Goal: Transaction & Acquisition: Subscribe to service/newsletter

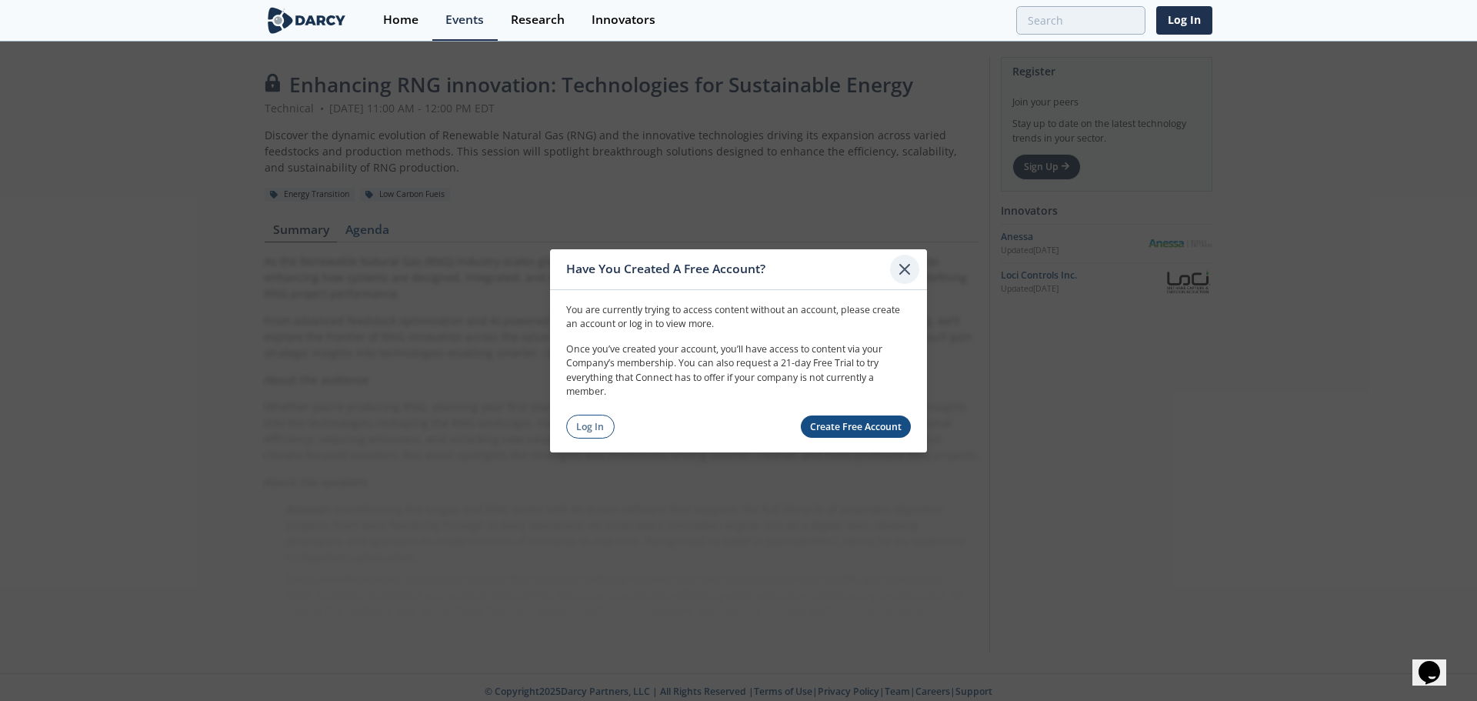
click at [908, 264] on icon at bounding box center [905, 268] width 18 height 18
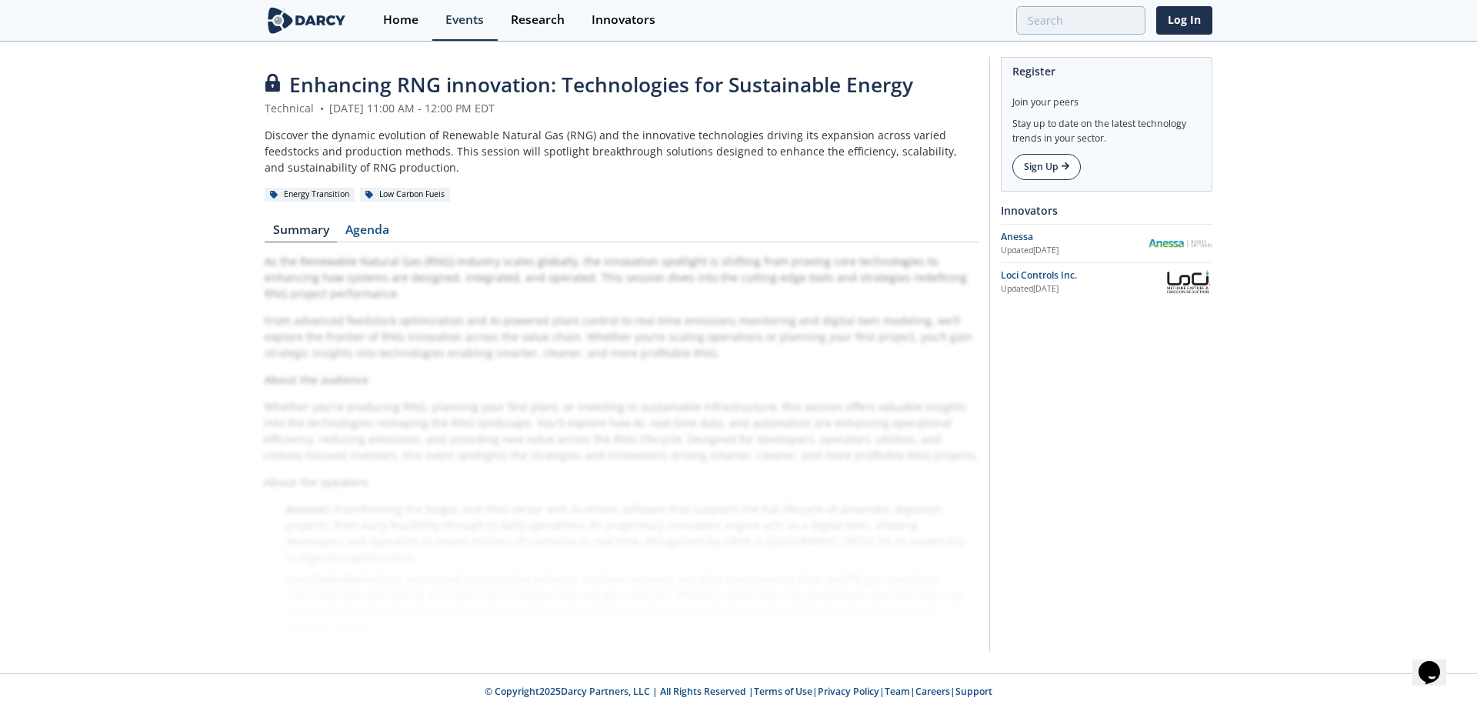
click at [1060, 165] on link "Sign Up" at bounding box center [1047, 167] width 68 height 26
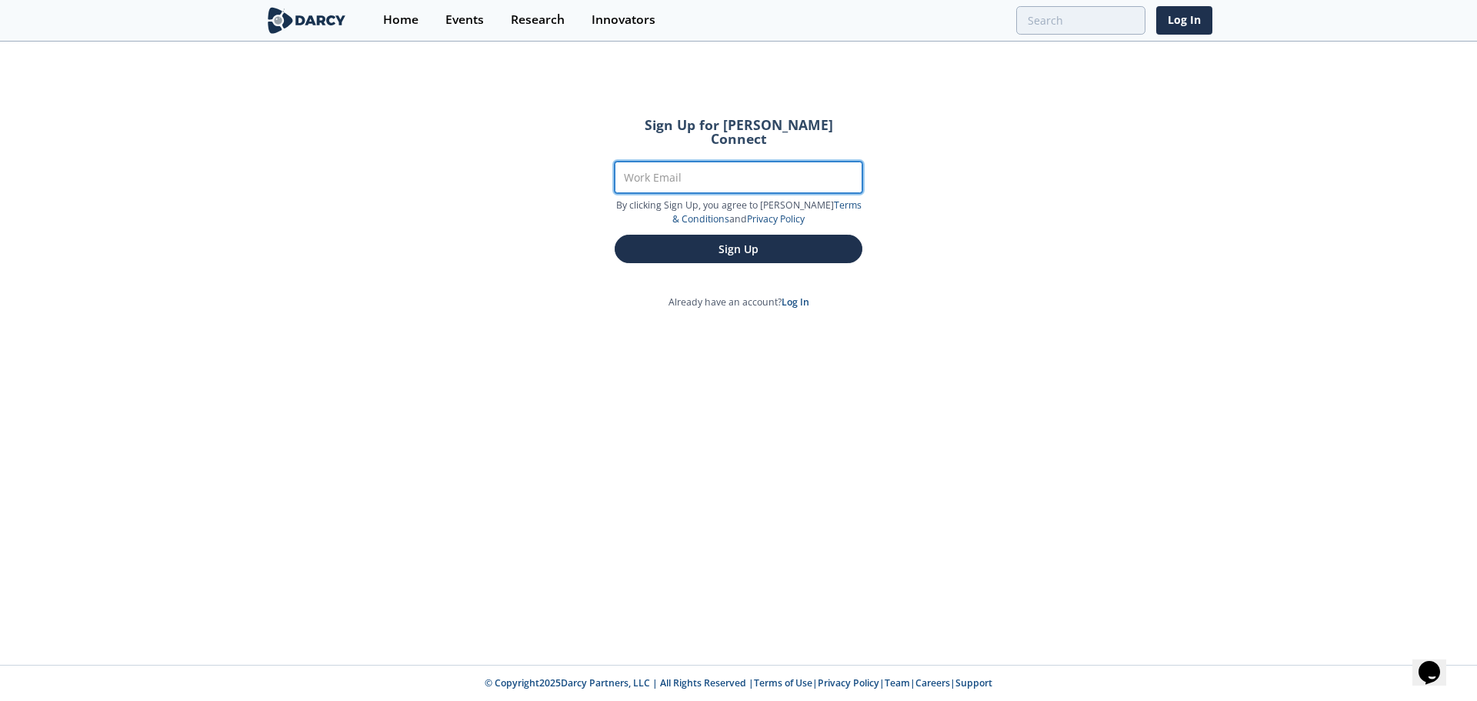
click at [740, 164] on input "Work Email" at bounding box center [739, 178] width 248 height 32
drag, startPoint x: 961, startPoint y: 127, endPoint x: 970, endPoint y: 125, distance: 8.6
click at [961, 127] on div "Sign Up for [PERSON_NAME] Connect Work Email By clicking Sign Up, you agree to …" at bounding box center [738, 354] width 1477 height 622
click at [1189, 17] on link "Log In" at bounding box center [1185, 20] width 56 height 28
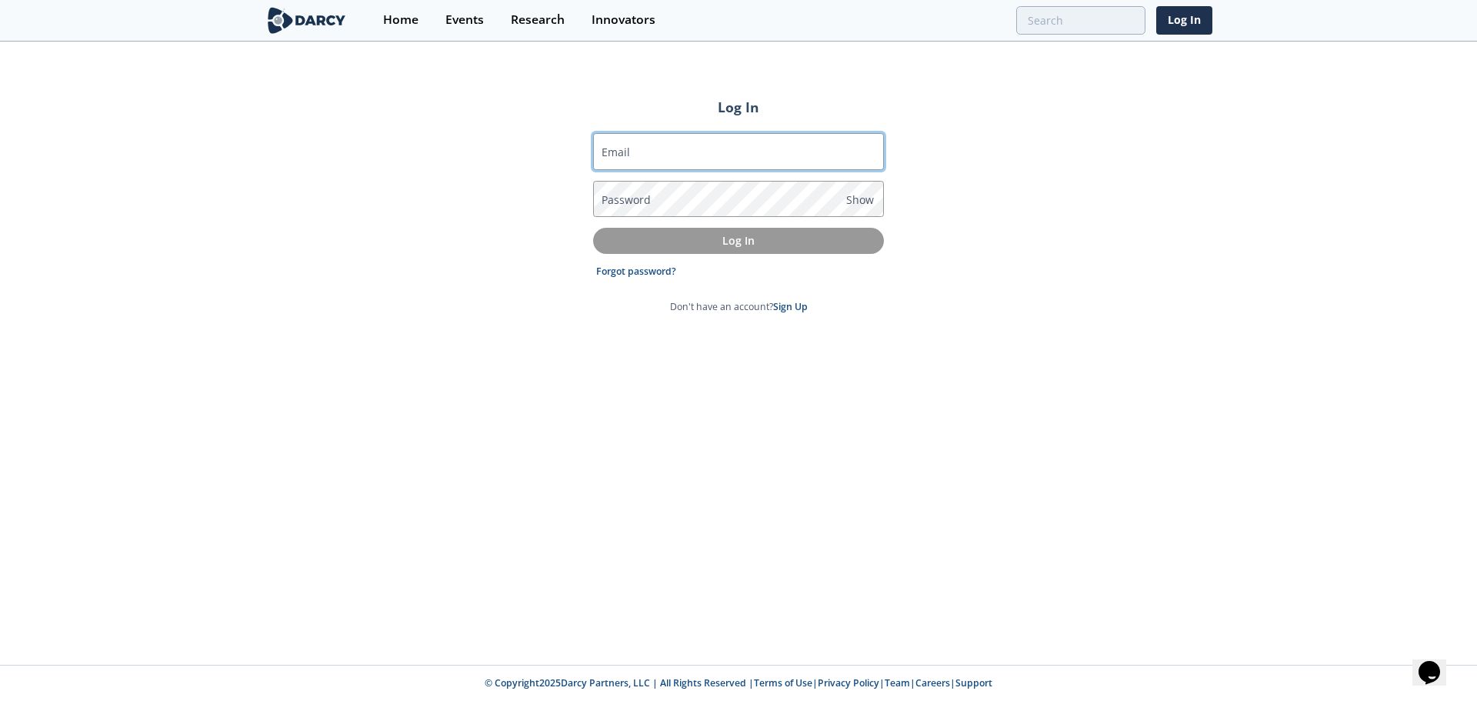
type input "[EMAIL_ADDRESS][DOMAIN_NAME]"
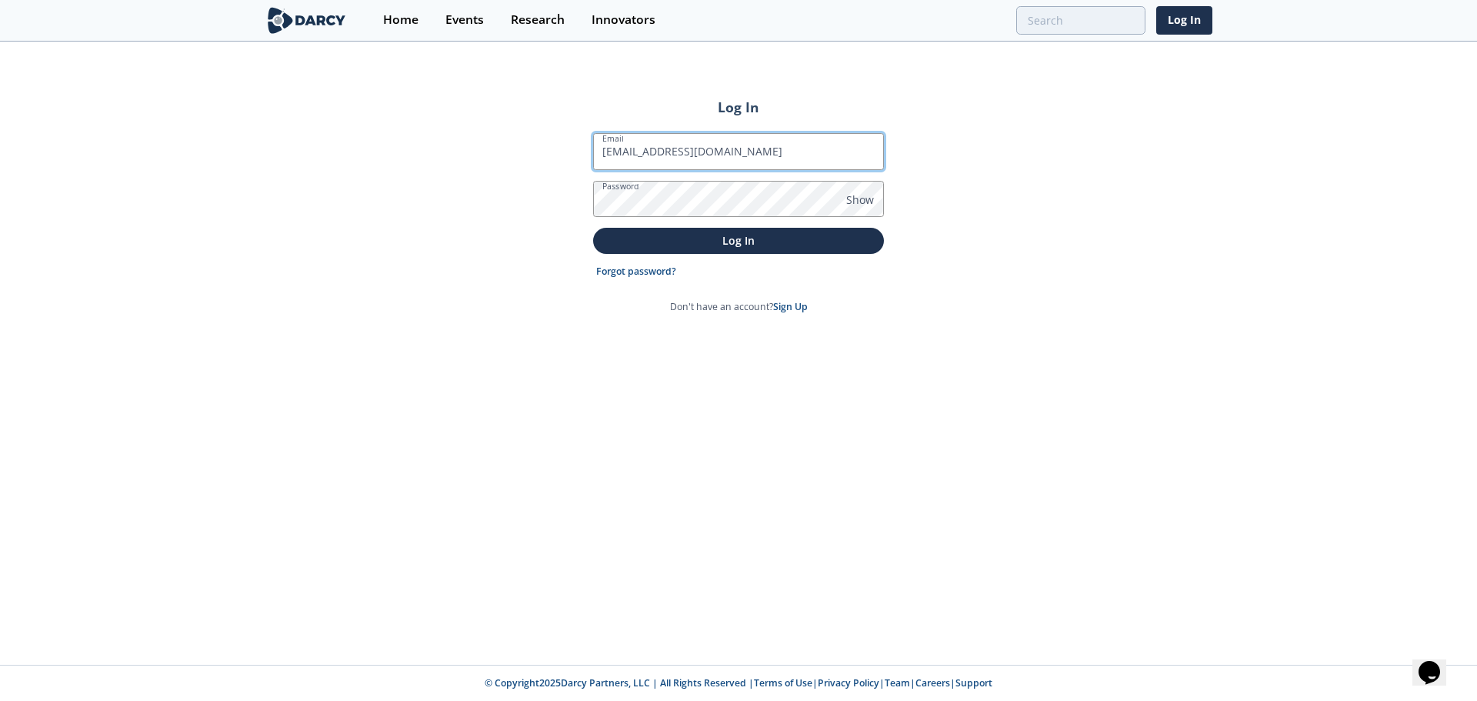
click at [679, 153] on input "[EMAIL_ADDRESS][DOMAIN_NAME]" at bounding box center [738, 151] width 291 height 37
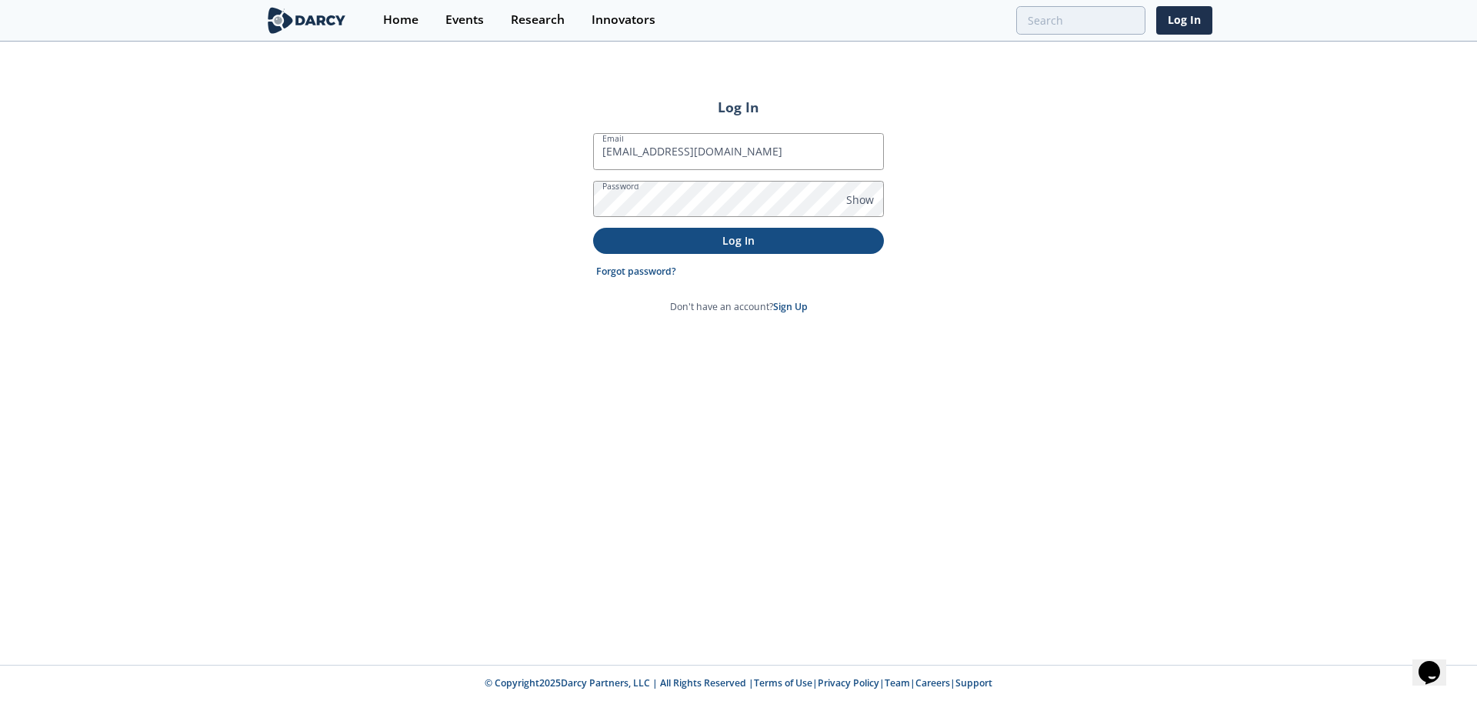
click at [637, 251] on button "Log In" at bounding box center [738, 240] width 291 height 25
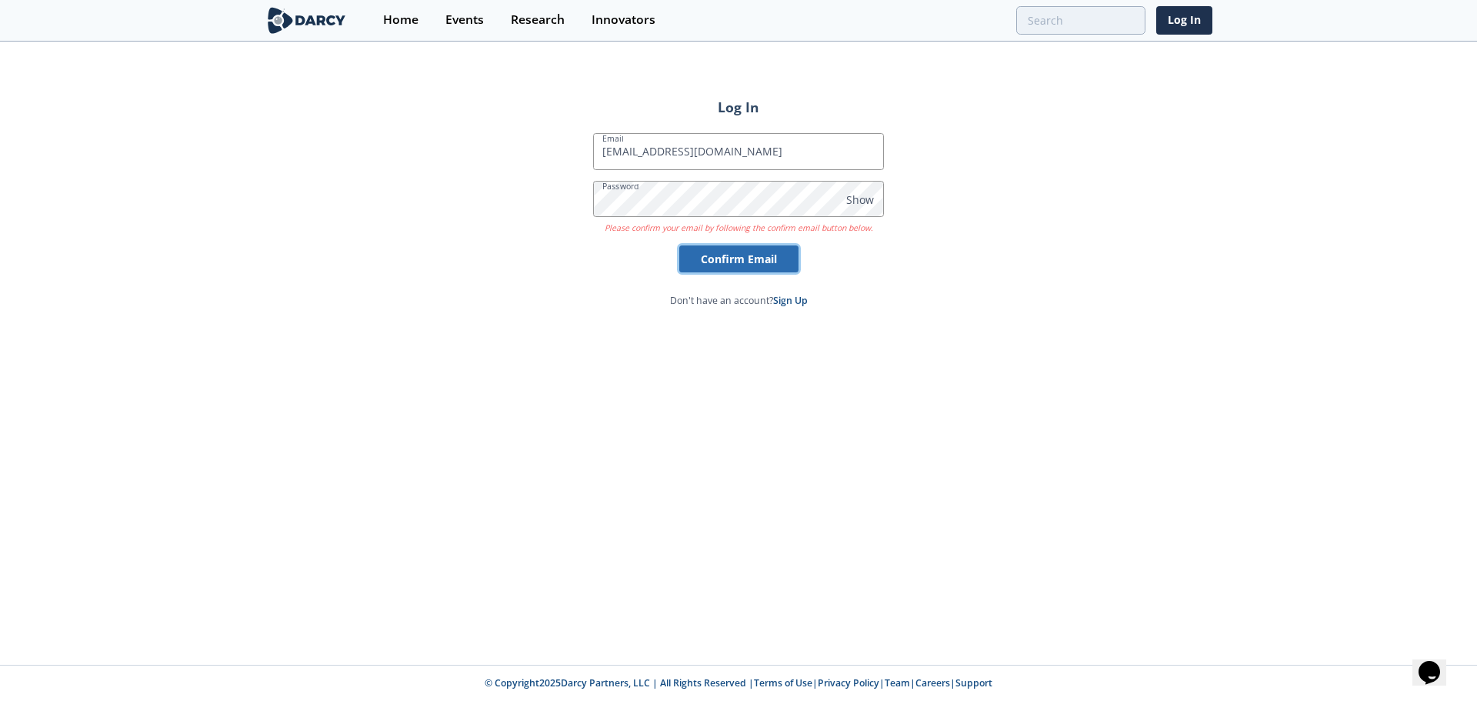
click at [706, 267] on button "Confirm Email" at bounding box center [738, 258] width 119 height 27
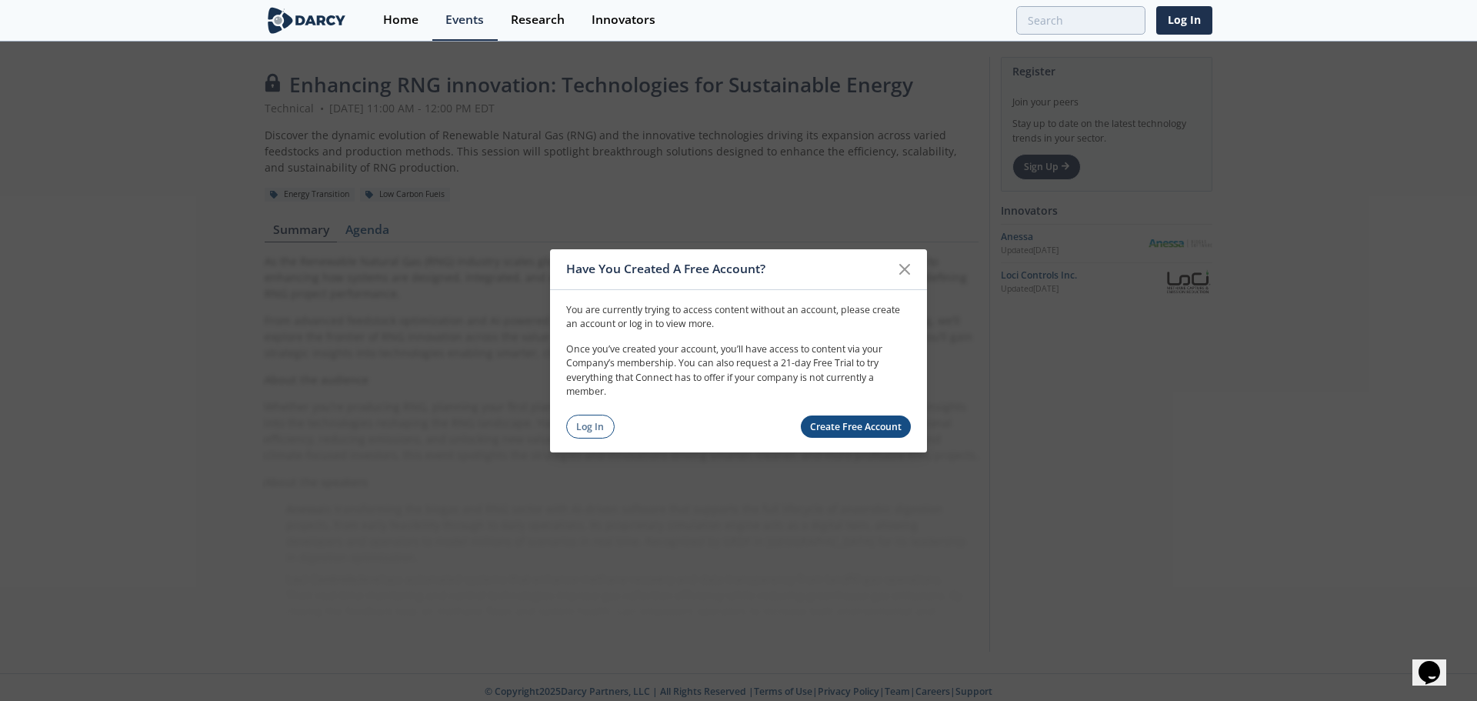
click at [849, 432] on link "Create Free Account" at bounding box center [856, 427] width 111 height 22
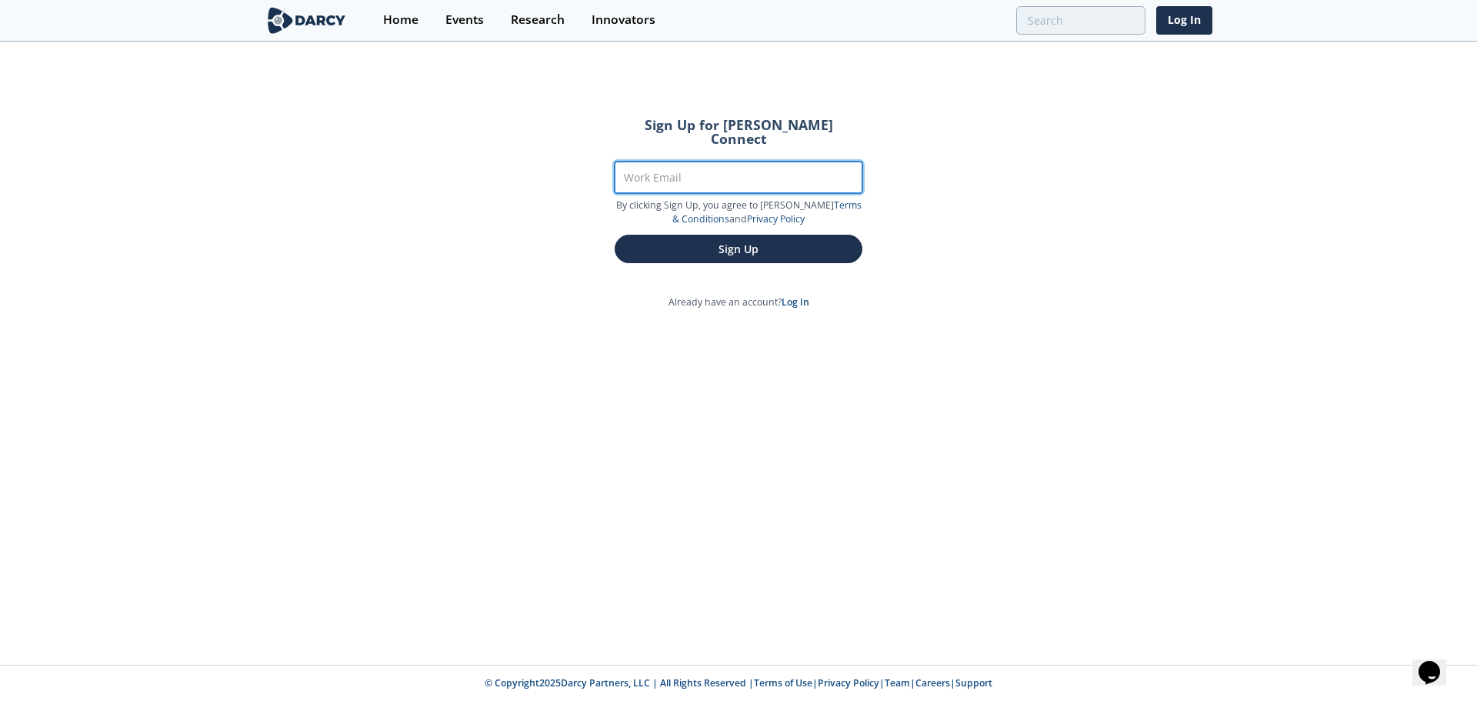
click at [730, 165] on input "Work Email" at bounding box center [739, 178] width 248 height 32
type input "[EMAIL_ADDRESS][DOMAIN_NAME]"
click at [615, 235] on button "Sign Up" at bounding box center [739, 249] width 248 height 28
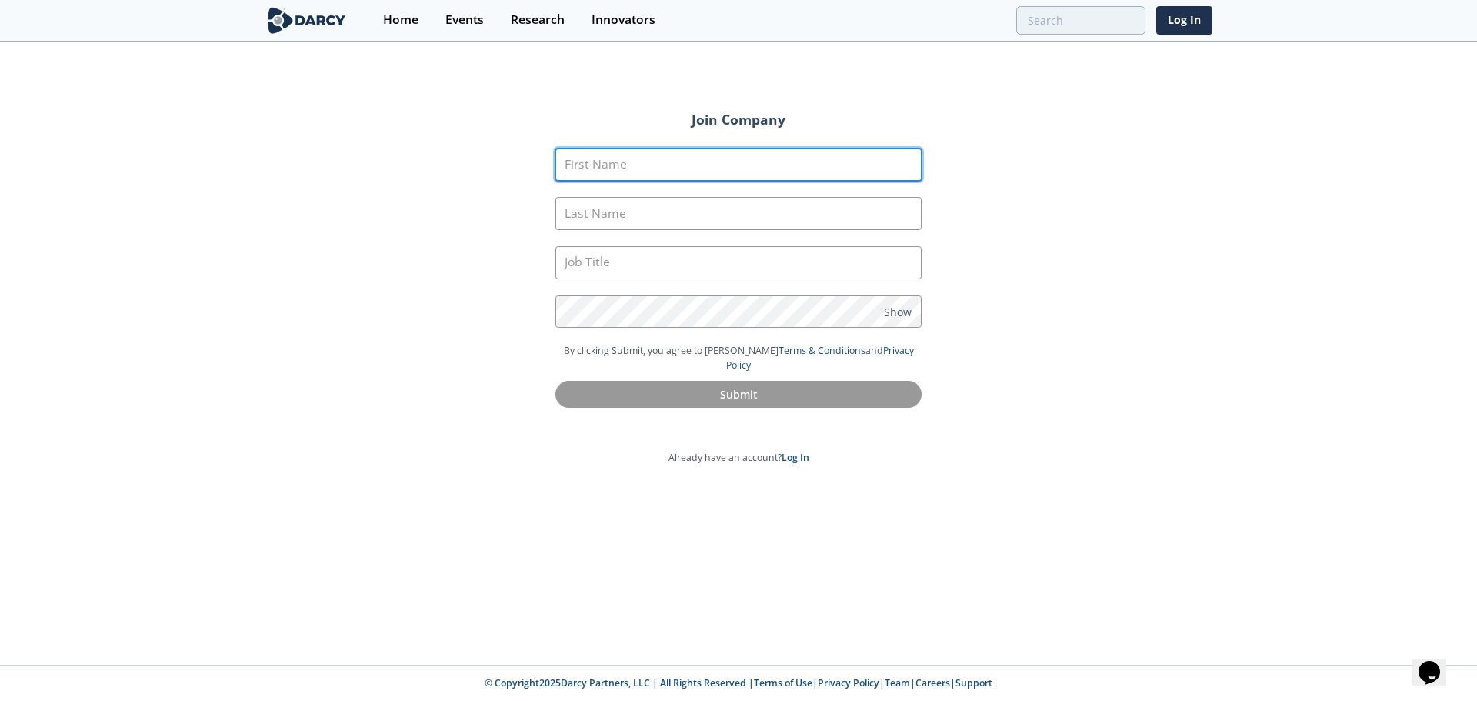
click at [731, 157] on input "First Name" at bounding box center [739, 165] width 366 height 33
type input "[PERSON_NAME]"
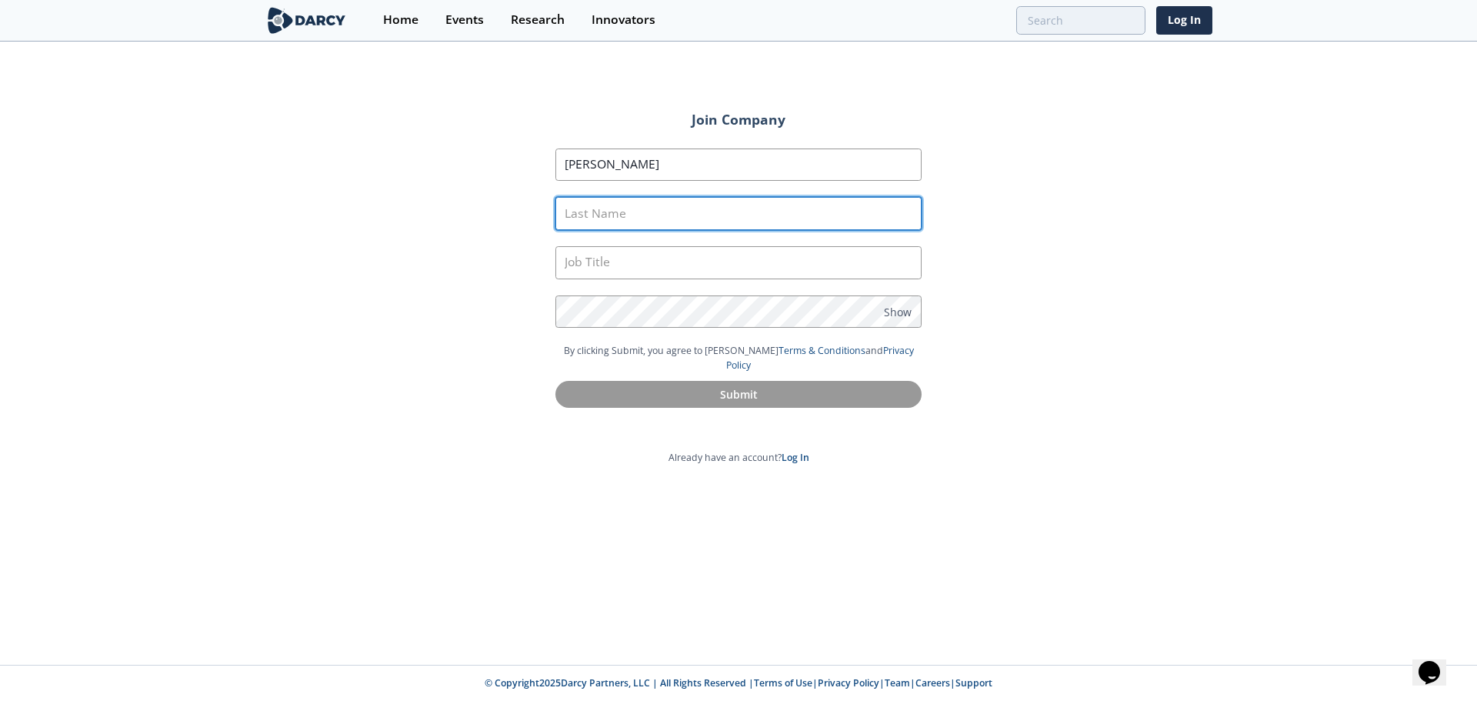
click at [723, 222] on input "Last Name" at bounding box center [739, 213] width 366 height 33
type input "Green"
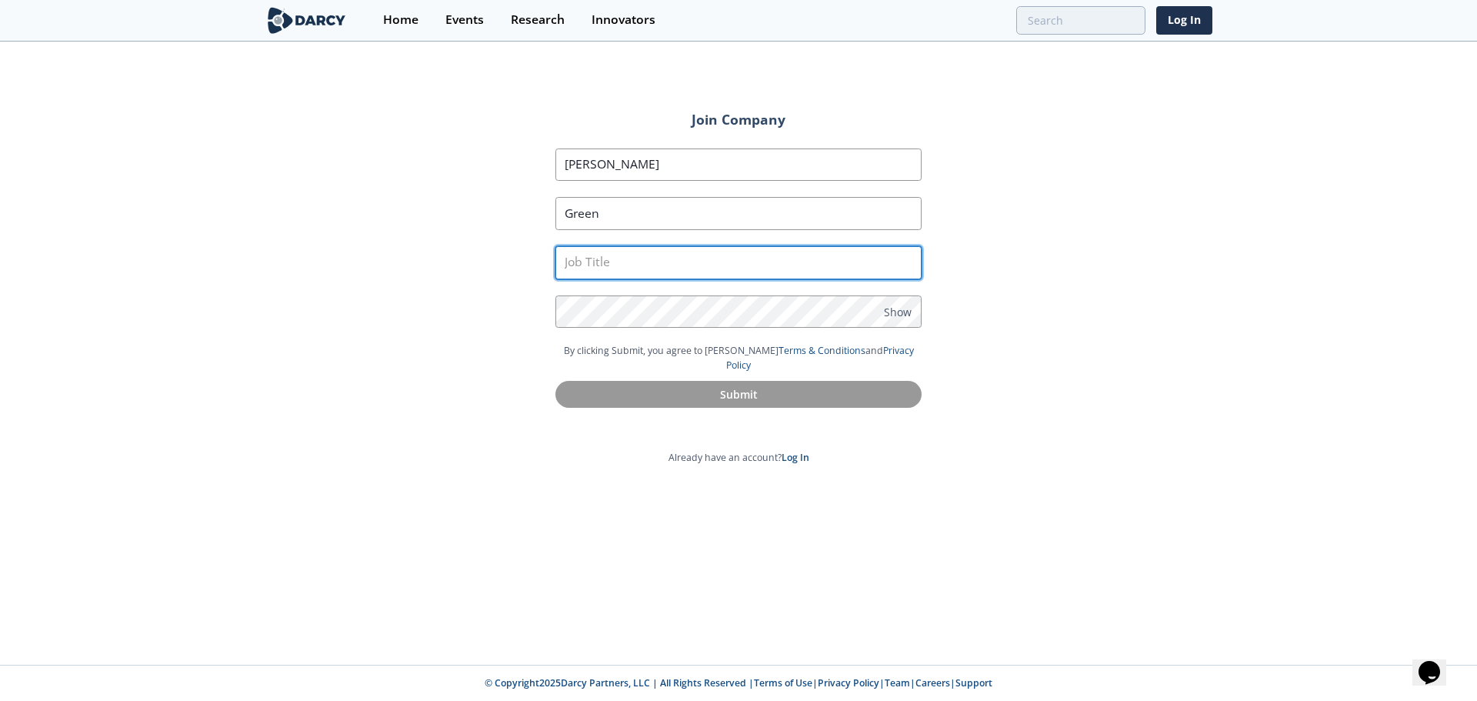
click at [706, 264] on input "text" at bounding box center [739, 262] width 366 height 33
type input "In-House Counsel"
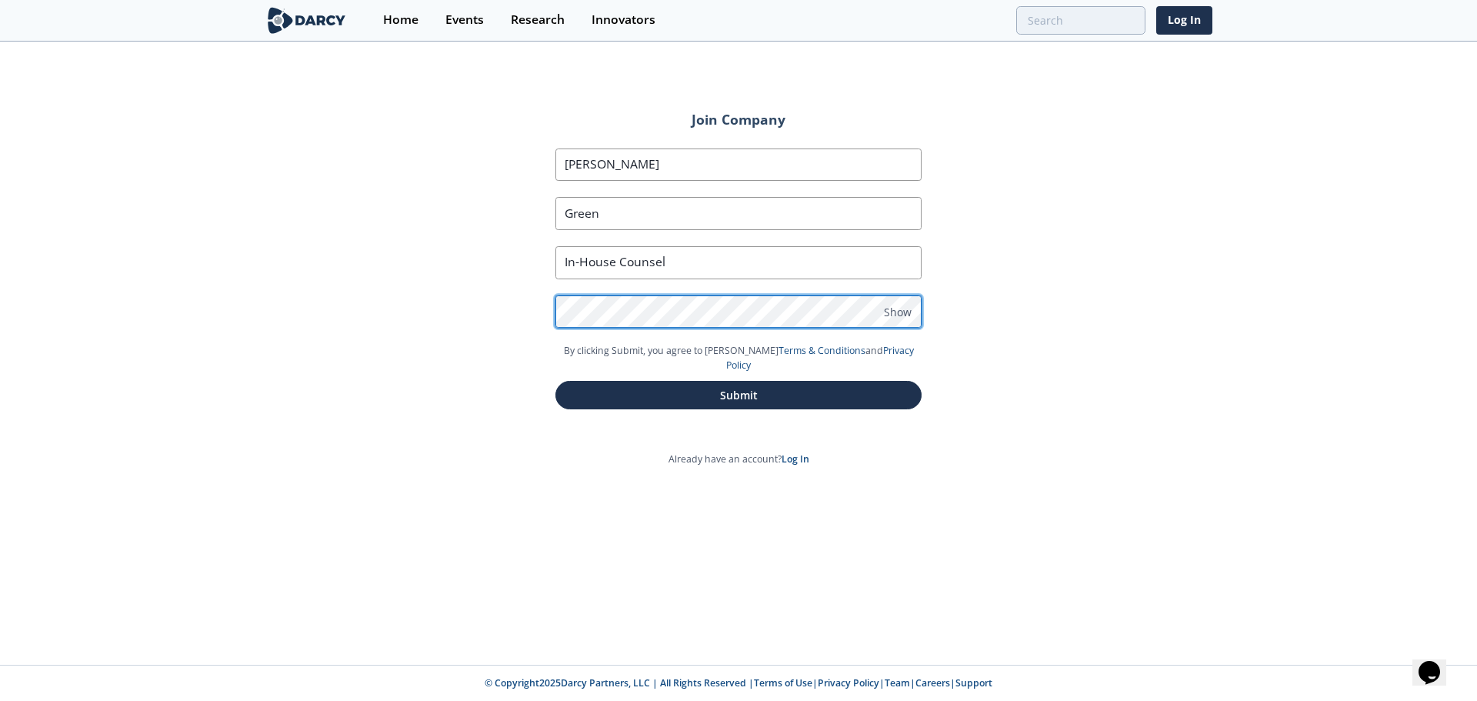
click at [556, 381] on button "Submit" at bounding box center [739, 395] width 366 height 28
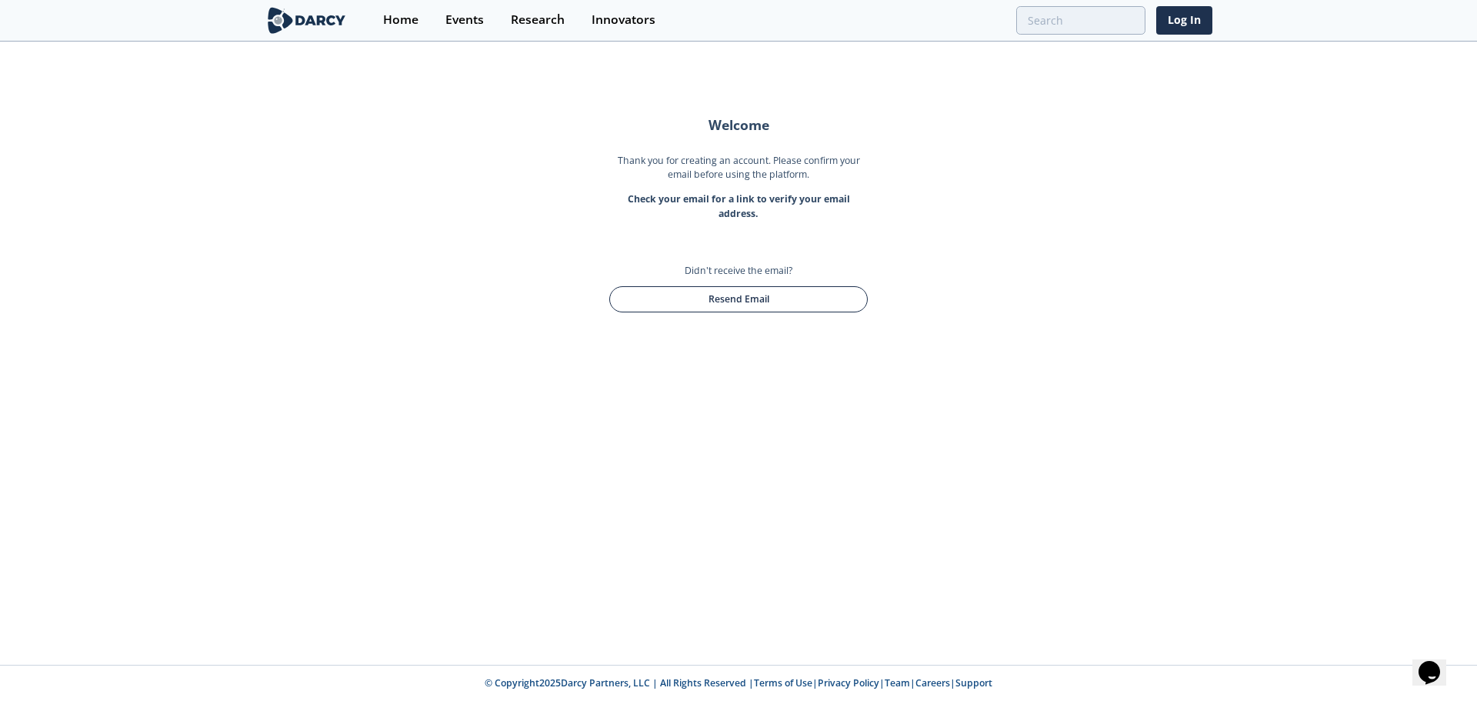
click at [770, 299] on button "Resend Email" at bounding box center [738, 299] width 259 height 26
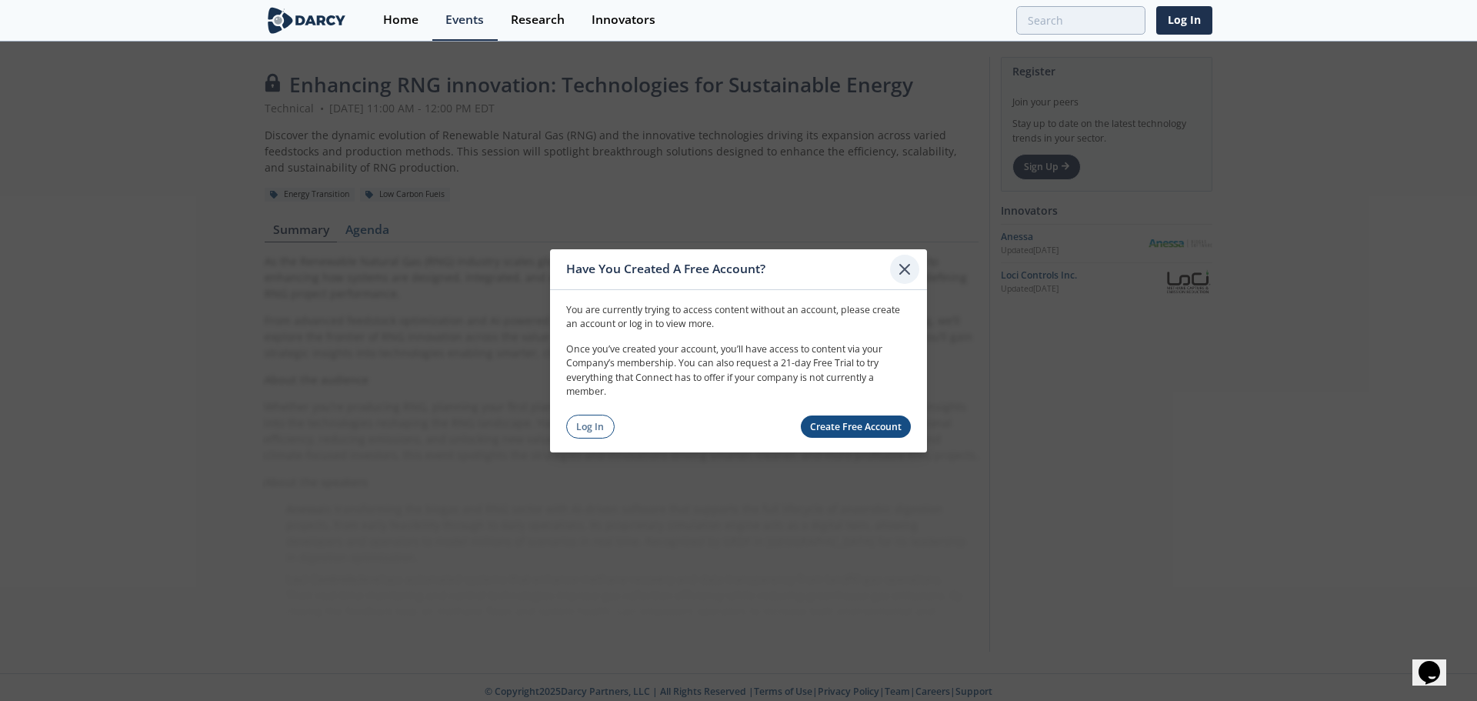
click at [900, 269] on icon at bounding box center [905, 268] width 18 height 18
